Goal: Check status: Check status

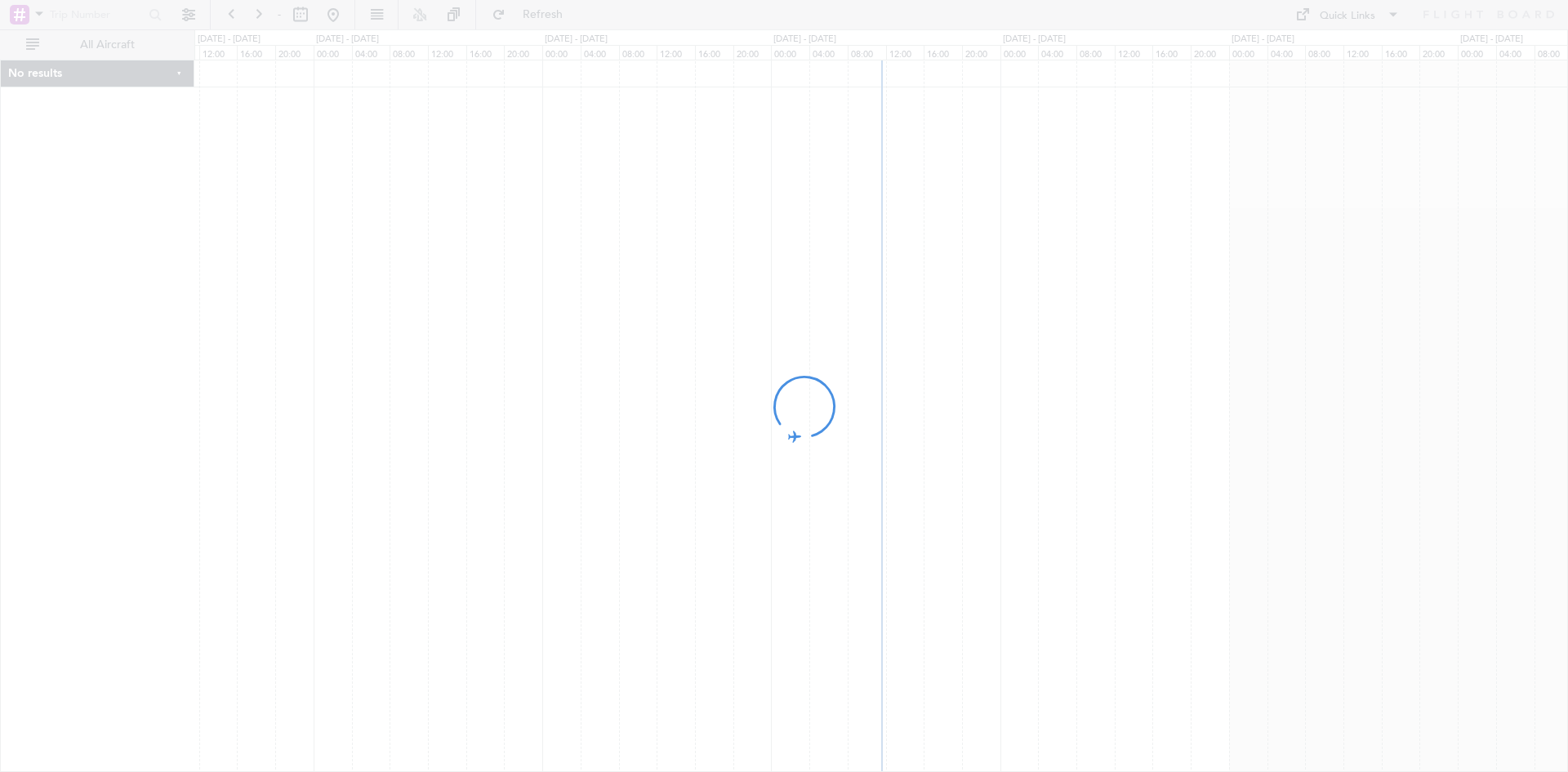
click at [38, 14] on div at bounding box center [784, 386] width 1568 height 772
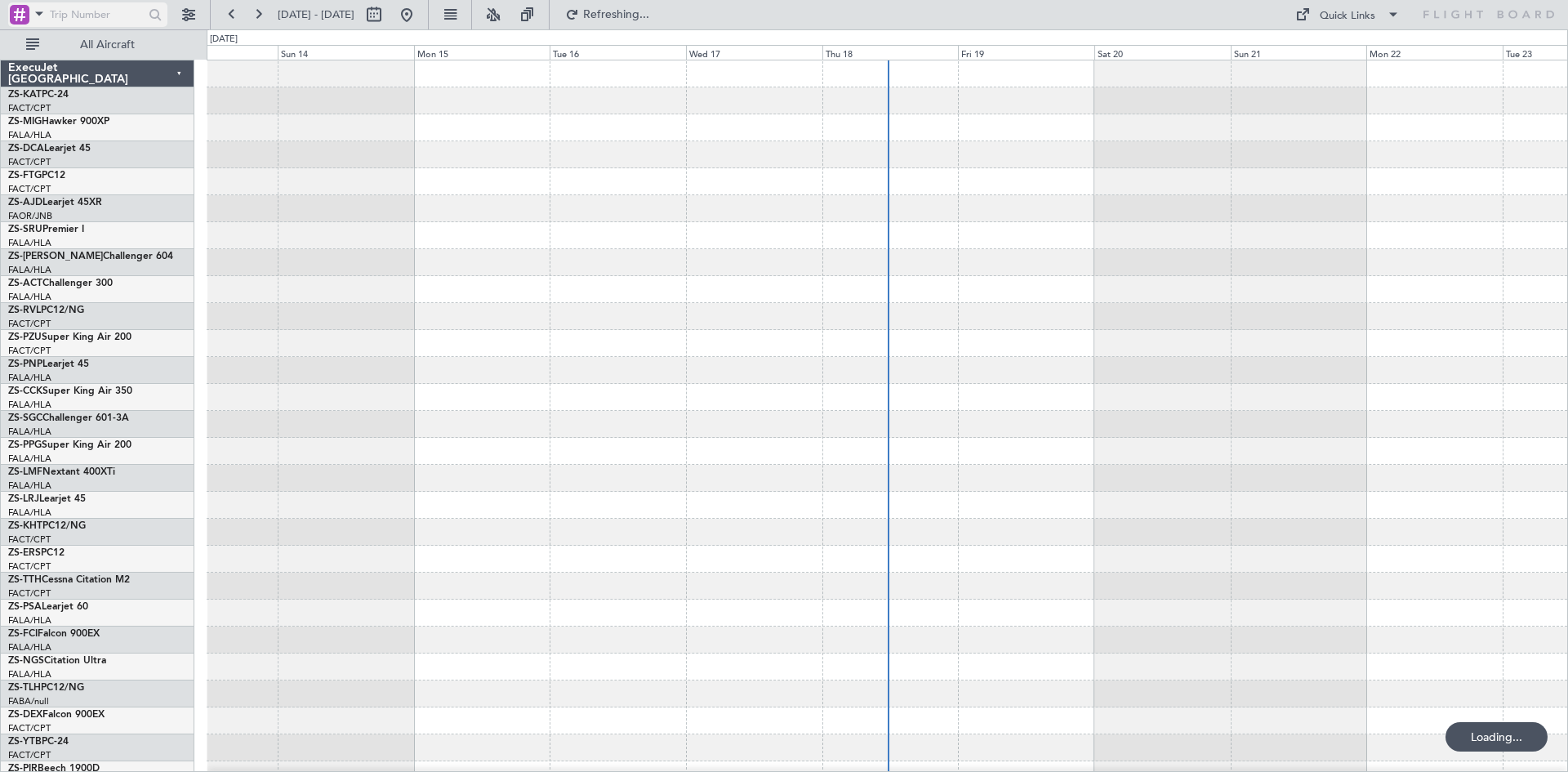
click at [36, 14] on span at bounding box center [39, 14] width 20 height 21
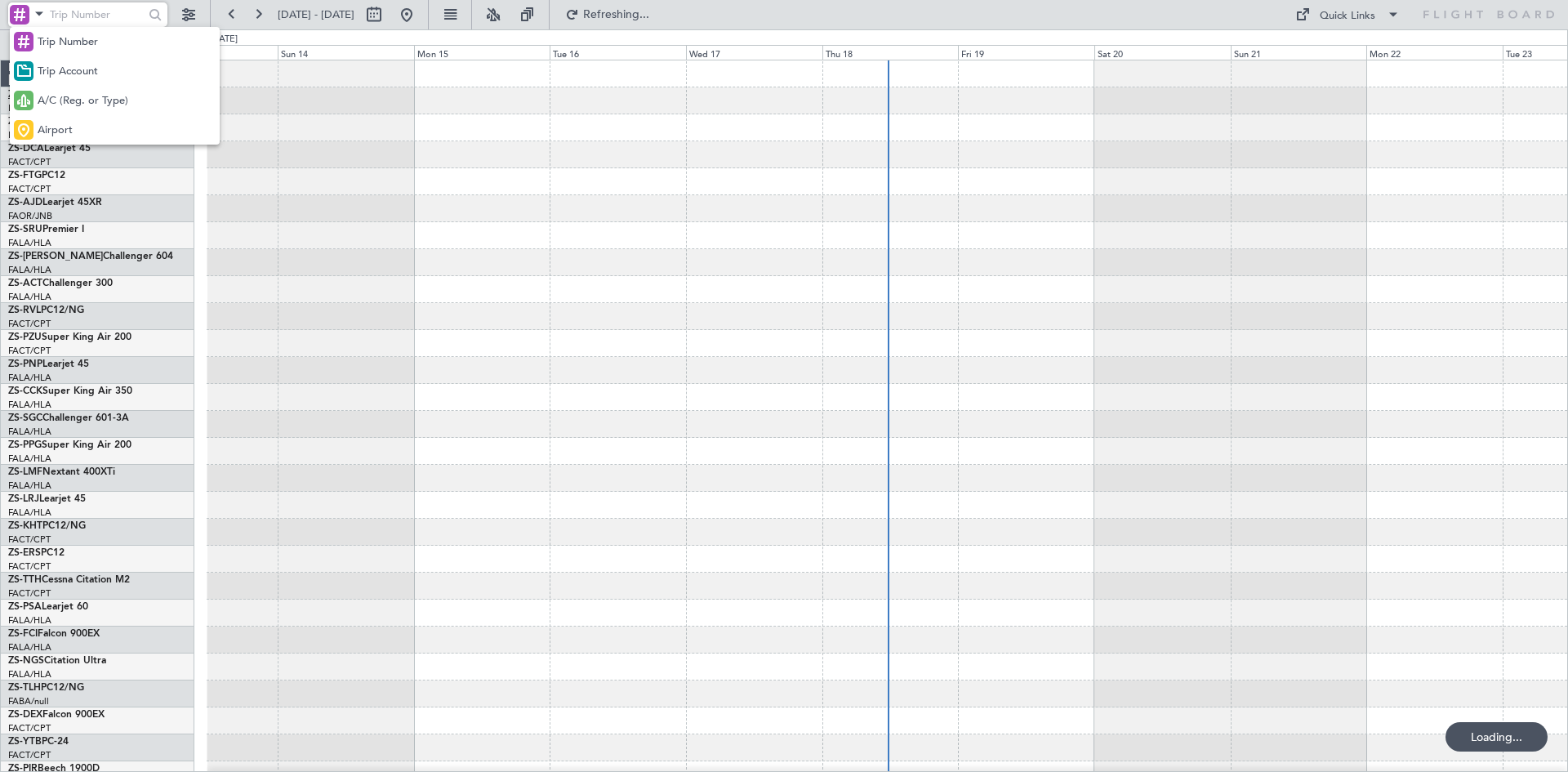
click at [45, 94] on div "A/C (Reg. or Type)" at bounding box center [114, 101] width 209 height 29
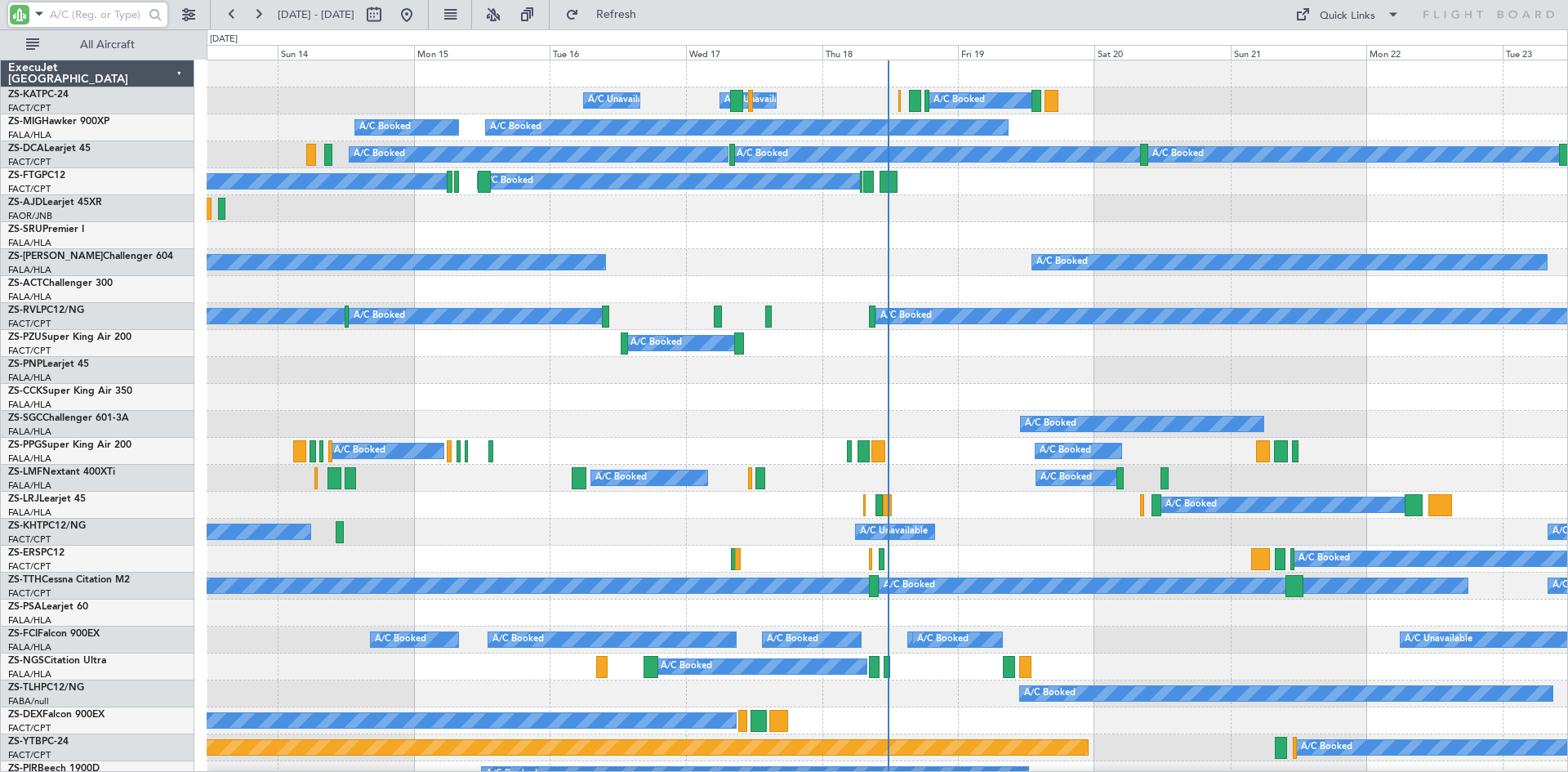
click at [62, 15] on input "text" at bounding box center [97, 15] width 94 height 24
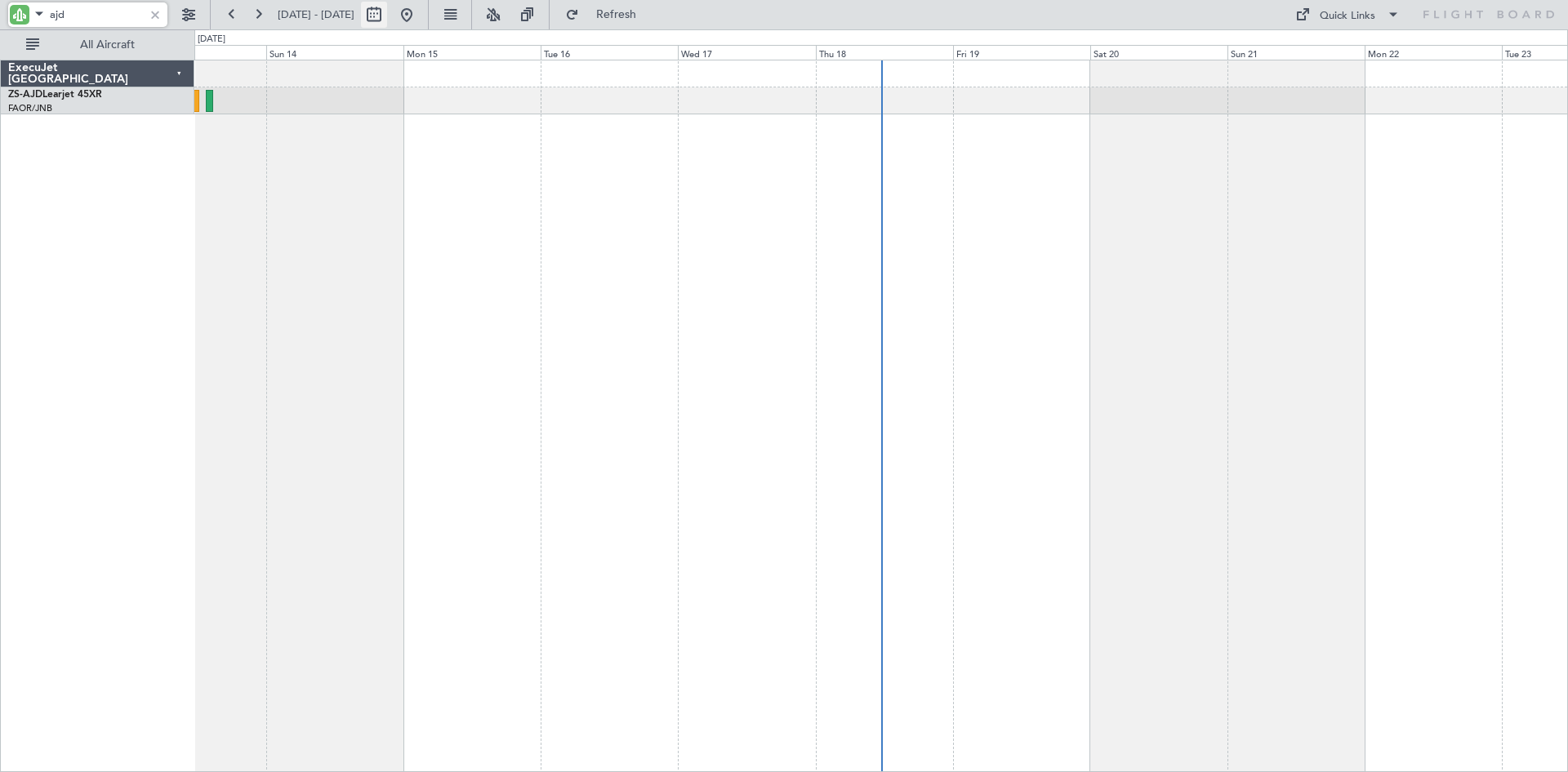
type input "ajd"
click at [387, 13] on button at bounding box center [374, 15] width 26 height 26
select select "9"
select select "2025"
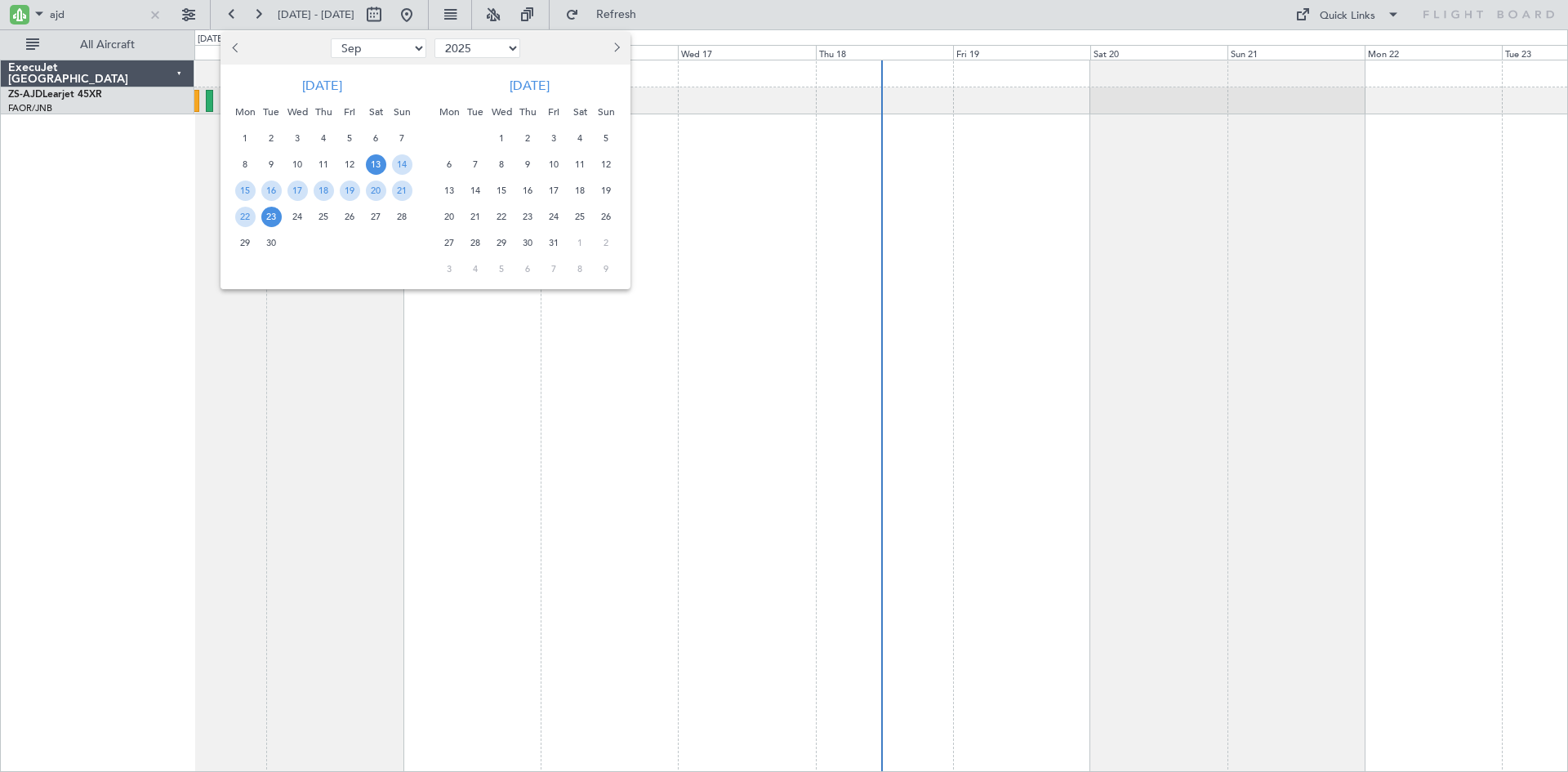
click at [621, 47] on button "Next month" at bounding box center [616, 48] width 18 height 26
click at [620, 47] on button "Next month" at bounding box center [616, 48] width 18 height 26
click at [554, 136] on span "2" at bounding box center [554, 138] width 21 height 21
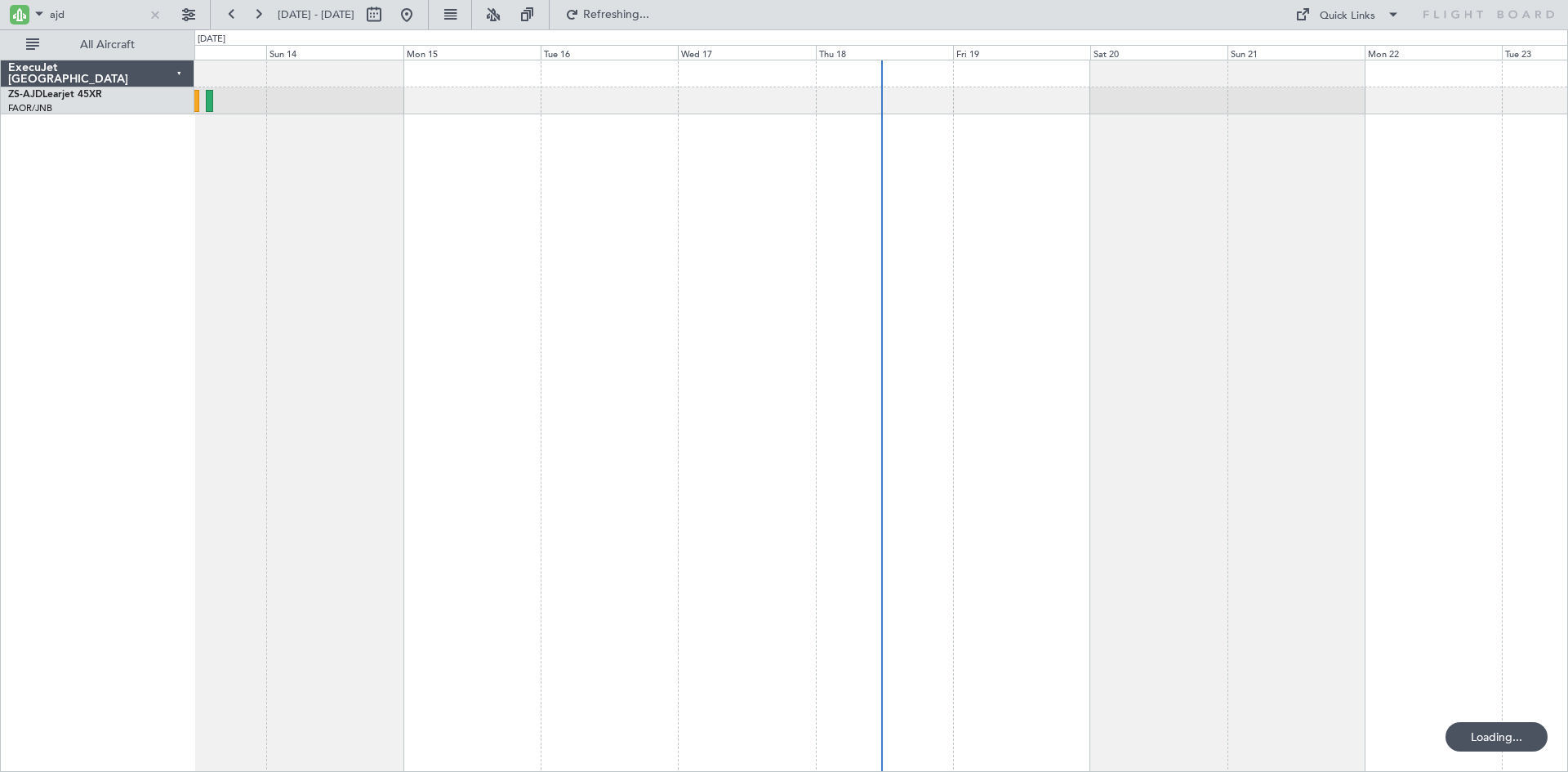
select select "1"
select select "2026"
